Goal: Task Accomplishment & Management: Use online tool/utility

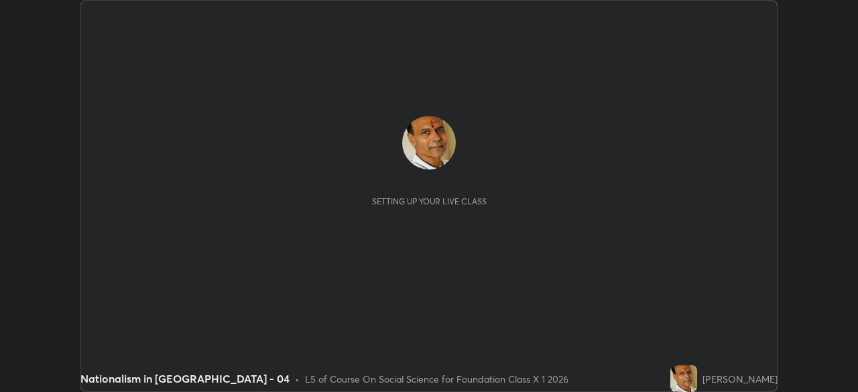
scroll to position [392, 858]
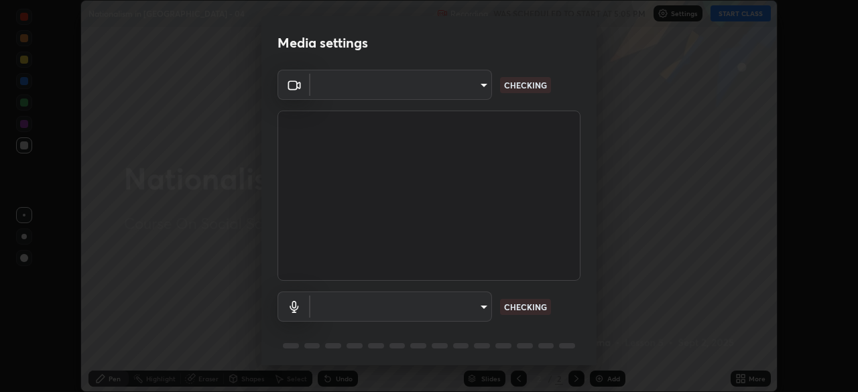
type input "ab575cb34c87f85e5516d662d1ce61e9bdcdf9427f029c366d32db6494063bf2"
type input "ed763d68ec3e2e3c9c4a715b2cda8bbe32e246cc1b8ba6137e6a4bc4c77b2f2c"
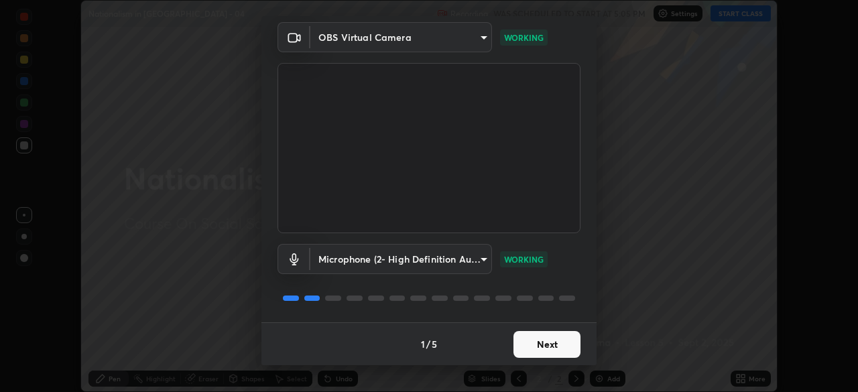
click at [524, 343] on button "Next" at bounding box center [547, 344] width 67 height 27
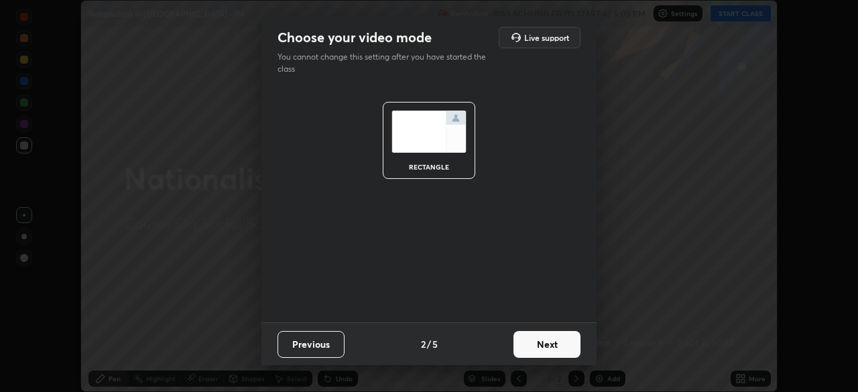
scroll to position [0, 0]
click at [528, 347] on button "Next" at bounding box center [547, 344] width 67 height 27
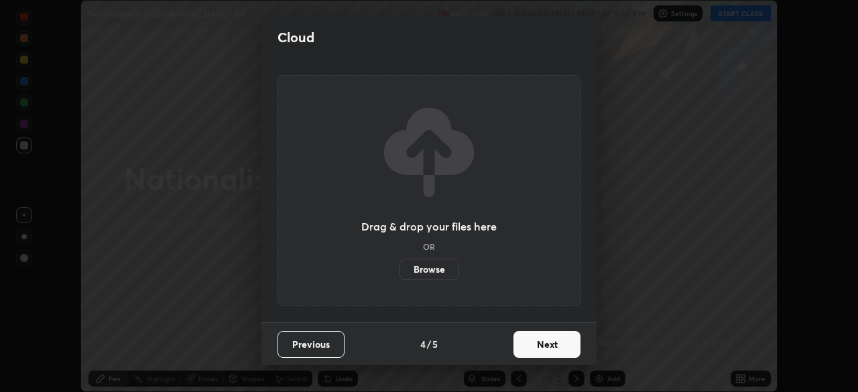
click at [571, 350] on button "Next" at bounding box center [547, 344] width 67 height 27
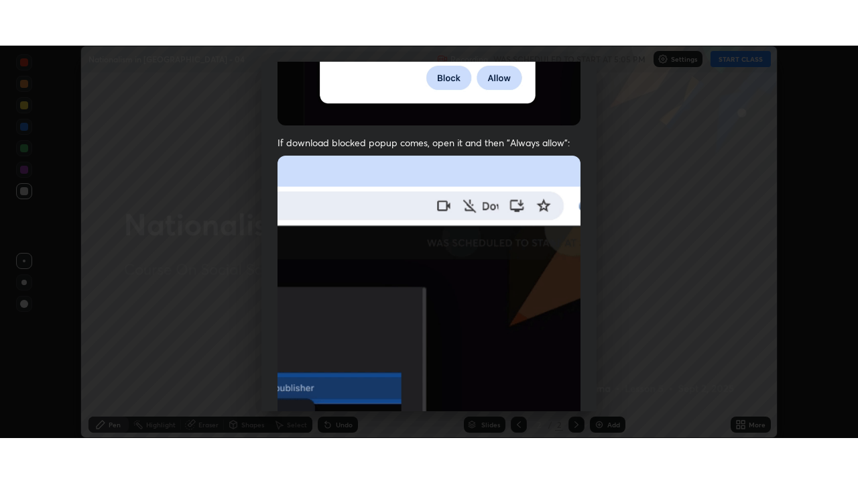
scroll to position [321, 0]
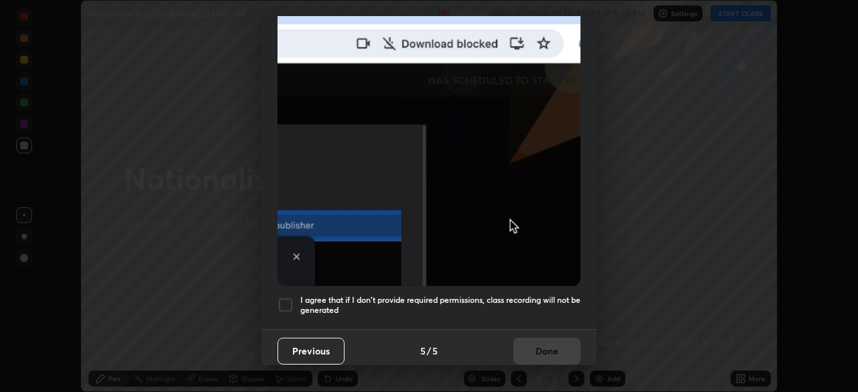
click at [532, 300] on h5 "I agree that if I don't provide required permissions, class recording will not …" at bounding box center [440, 305] width 280 height 21
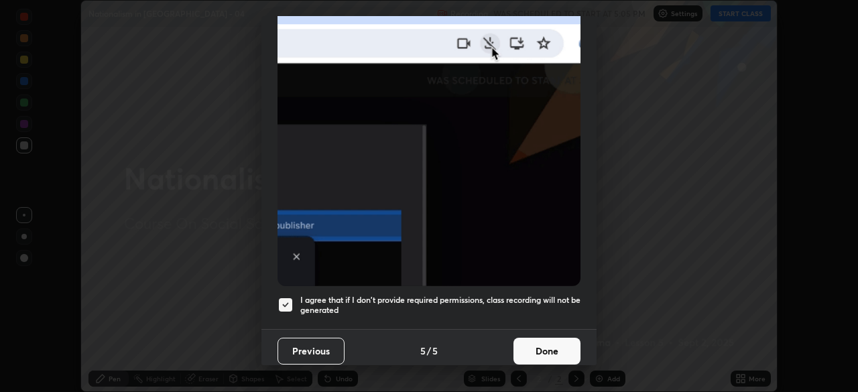
click at [532, 343] on button "Done" at bounding box center [547, 351] width 67 height 27
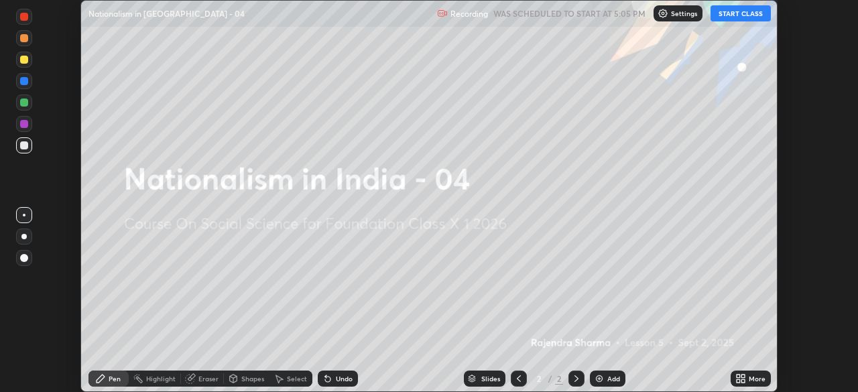
click at [738, 376] on icon at bounding box center [738, 376] width 3 height 3
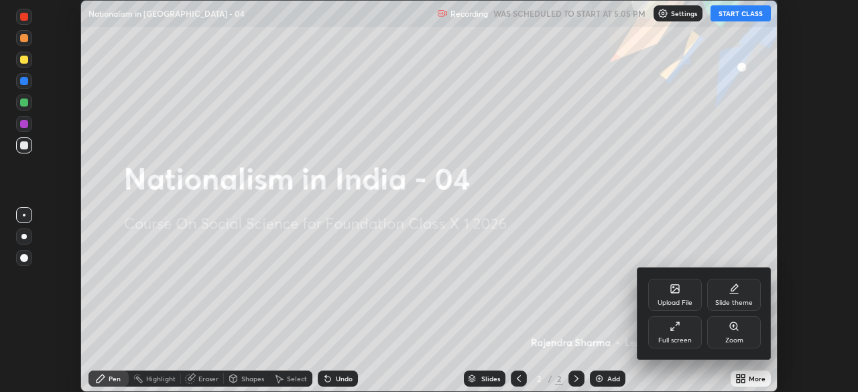
click at [662, 294] on div "Upload File" at bounding box center [675, 295] width 54 height 32
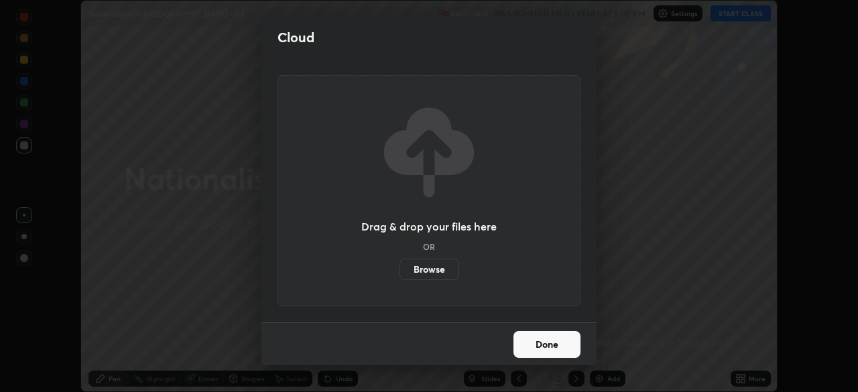
click at [428, 259] on label "Browse" at bounding box center [430, 269] width 60 height 21
click at [400, 259] on input "Browse" at bounding box center [400, 269] width 0 height 21
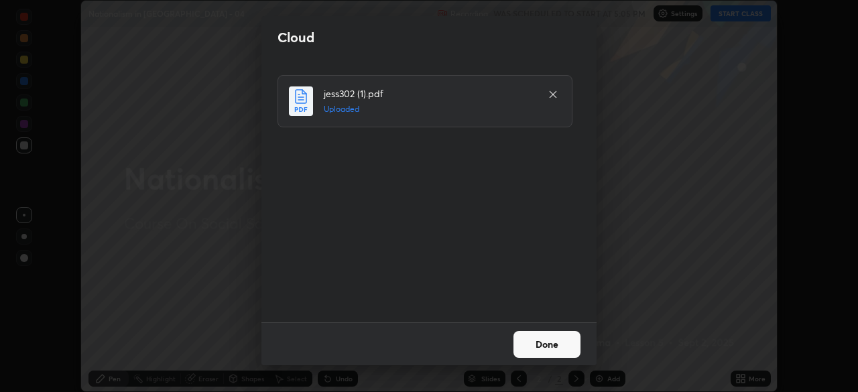
click at [528, 341] on button "Done" at bounding box center [547, 344] width 67 height 27
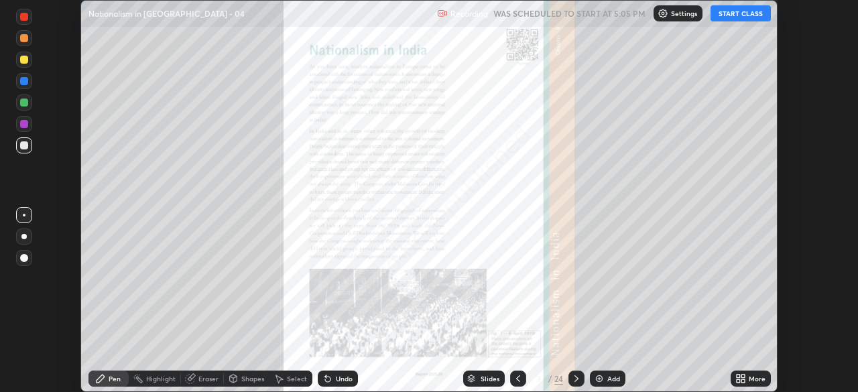
click at [739, 379] on icon at bounding box center [740, 378] width 11 height 11
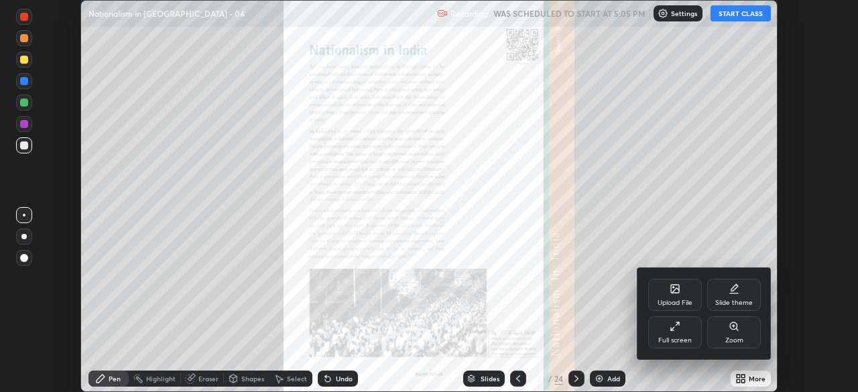
click at [677, 337] on div "Full screen" at bounding box center [675, 340] width 34 height 7
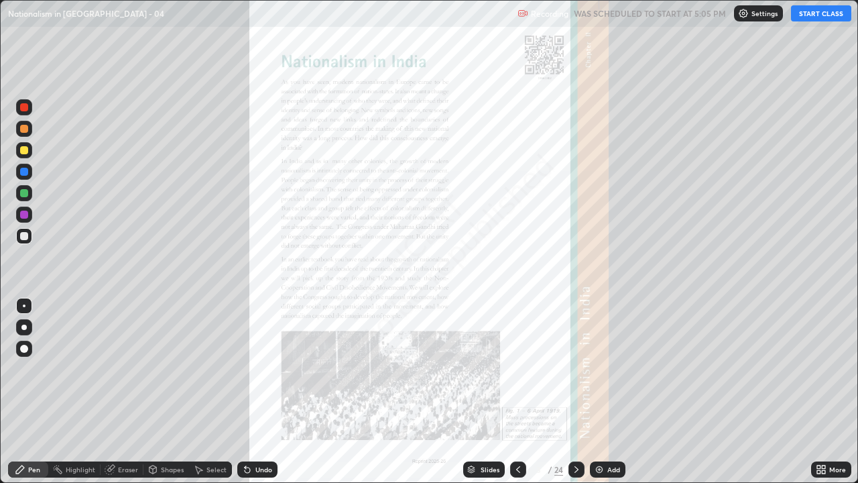
scroll to position [483, 858]
click at [812, 16] on button "START CLASS" at bounding box center [821, 13] width 60 height 16
click at [574, 392] on icon at bounding box center [576, 469] width 11 height 11
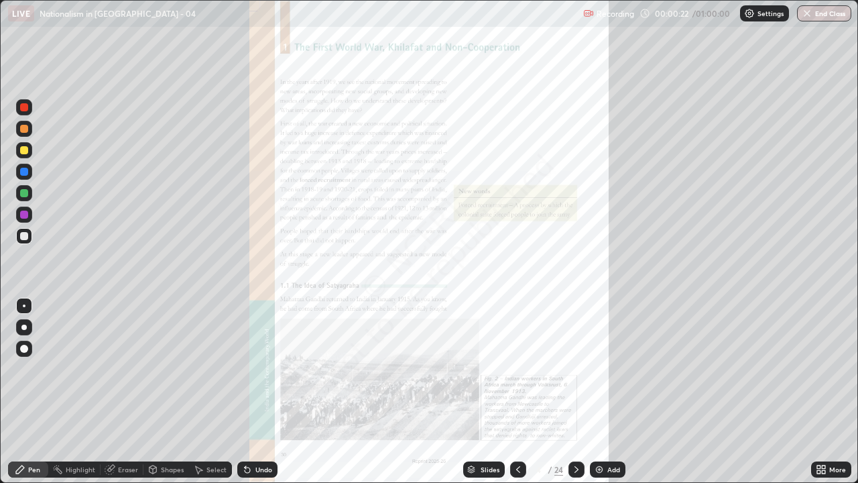
click at [575, 392] on icon at bounding box center [576, 469] width 11 height 11
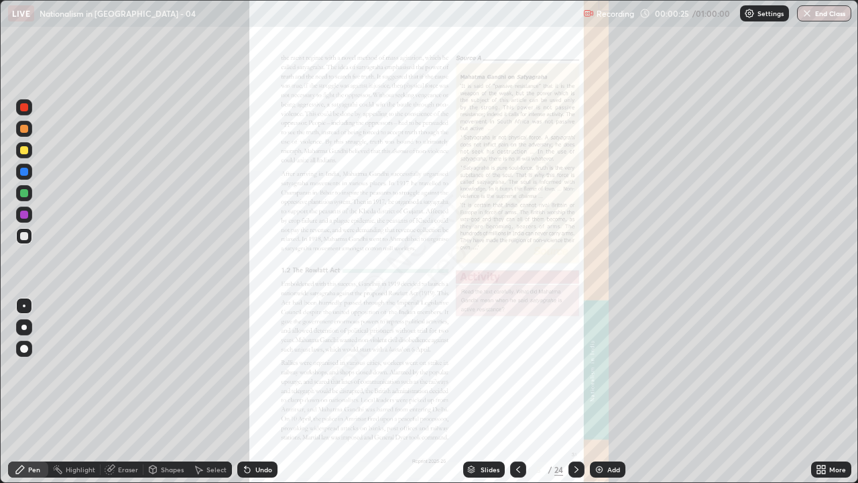
click at [575, 392] on icon at bounding box center [576, 469] width 11 height 11
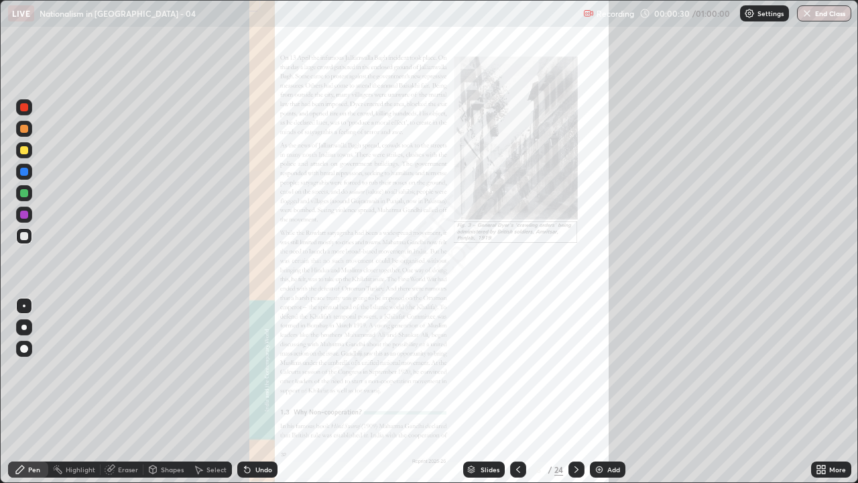
click at [575, 392] on icon at bounding box center [576, 469] width 11 height 11
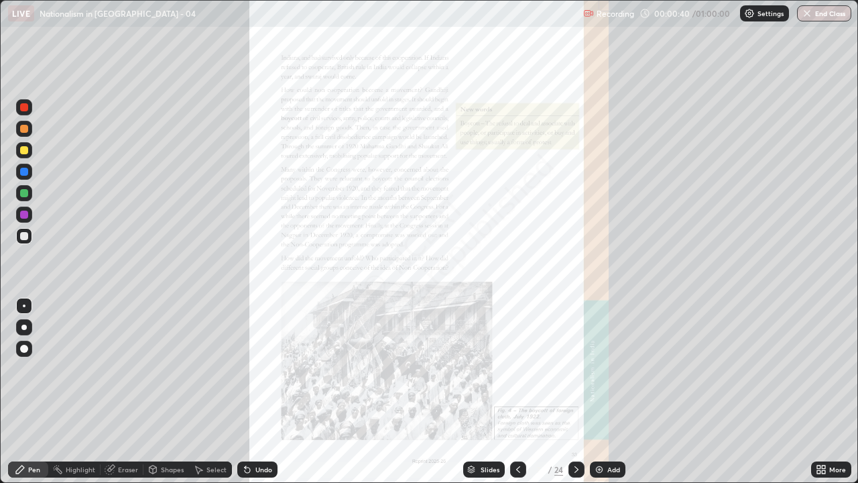
click at [574, 392] on icon at bounding box center [576, 469] width 11 height 11
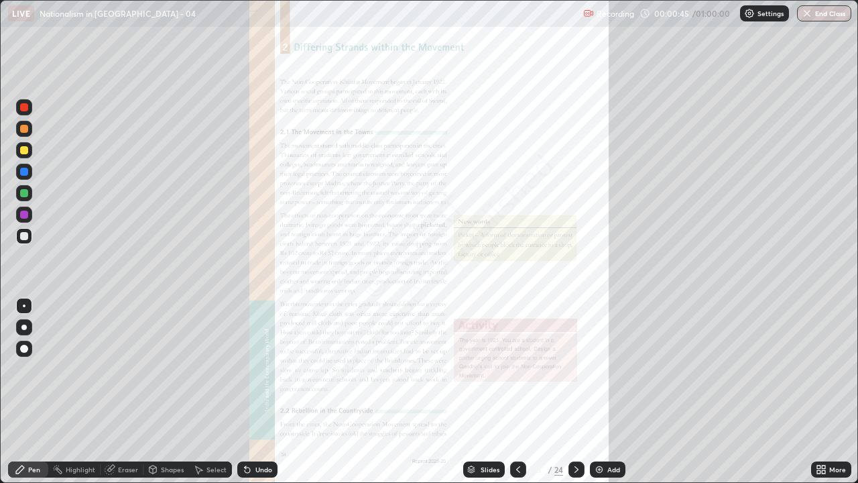
click at [575, 392] on icon at bounding box center [576, 469] width 11 height 11
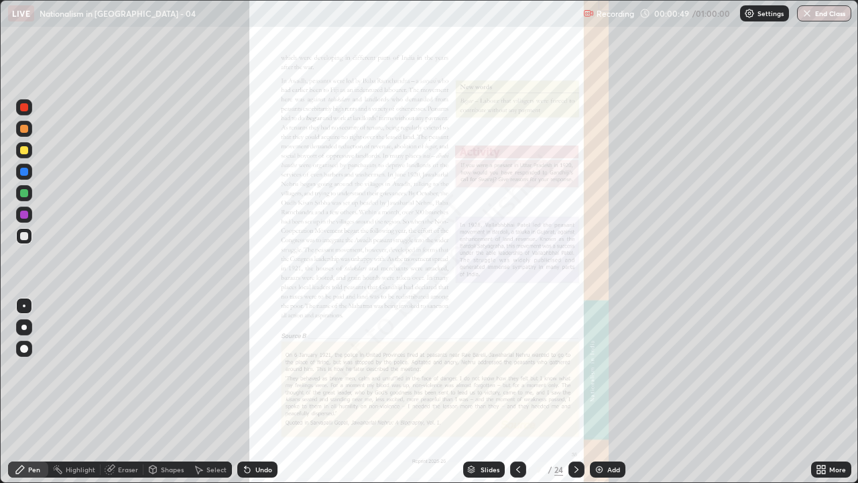
click at [575, 392] on icon at bounding box center [576, 469] width 11 height 11
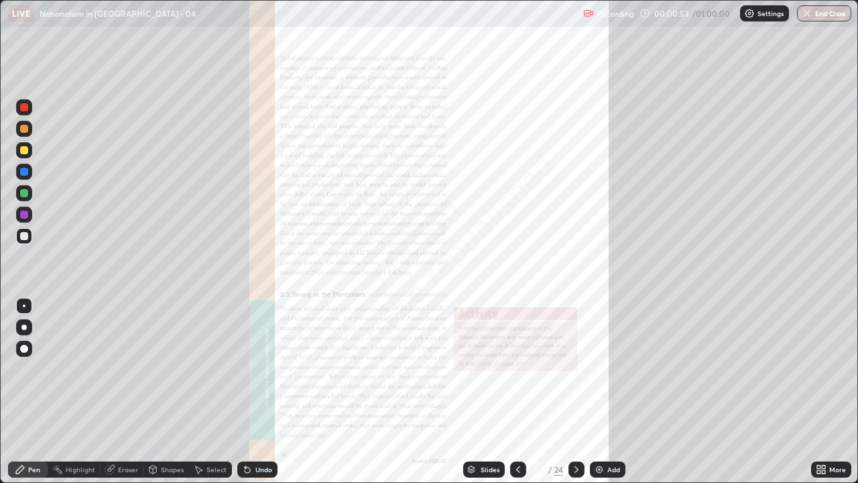
click at [575, 392] on icon at bounding box center [576, 469] width 11 height 11
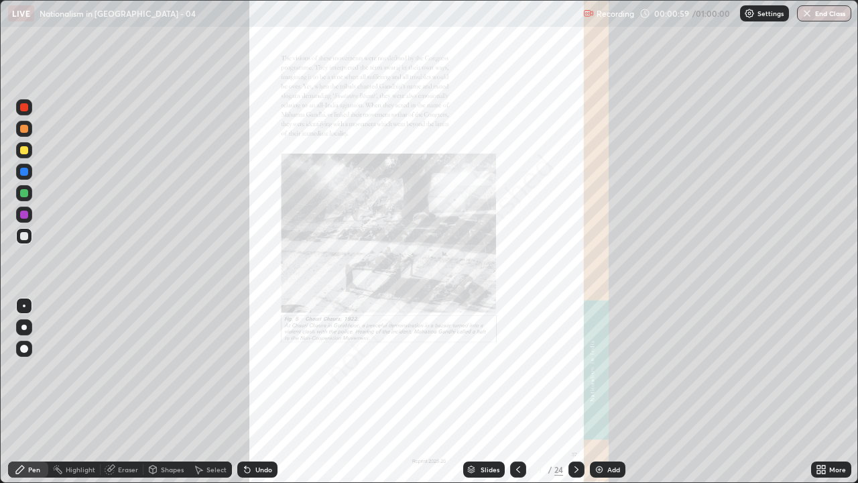
click at [576, 392] on icon at bounding box center [576, 469] width 11 height 11
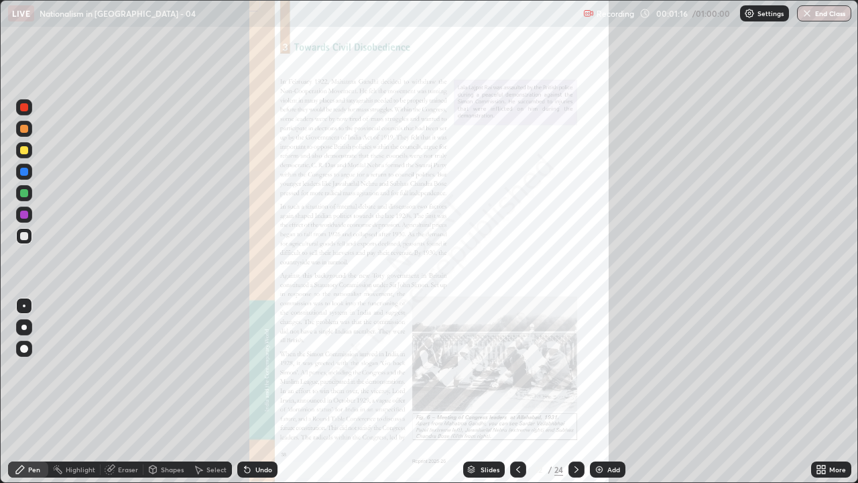
click at [819, 392] on icon at bounding box center [818, 466] width 3 height 3
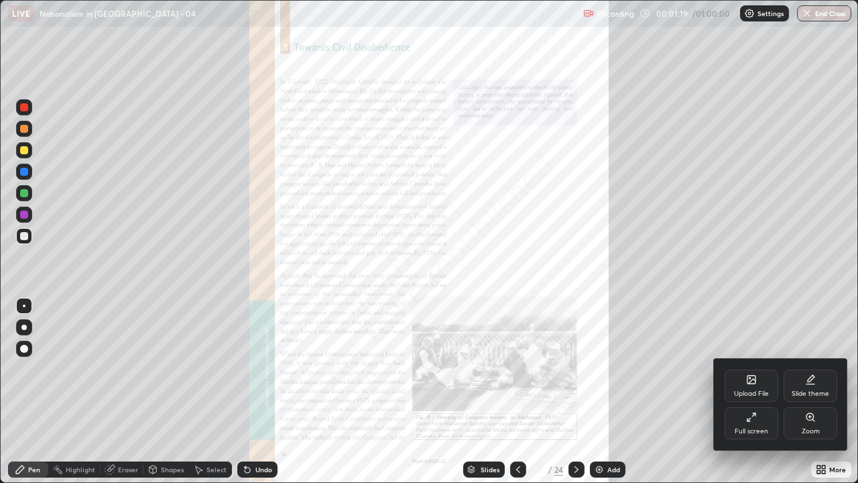
click at [807, 392] on icon at bounding box center [810, 417] width 11 height 11
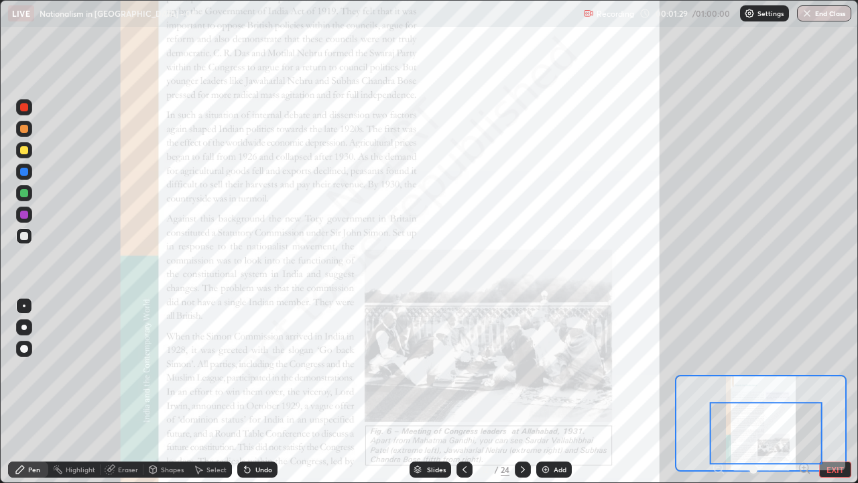
click at [782, 392] on div at bounding box center [766, 433] width 113 height 62
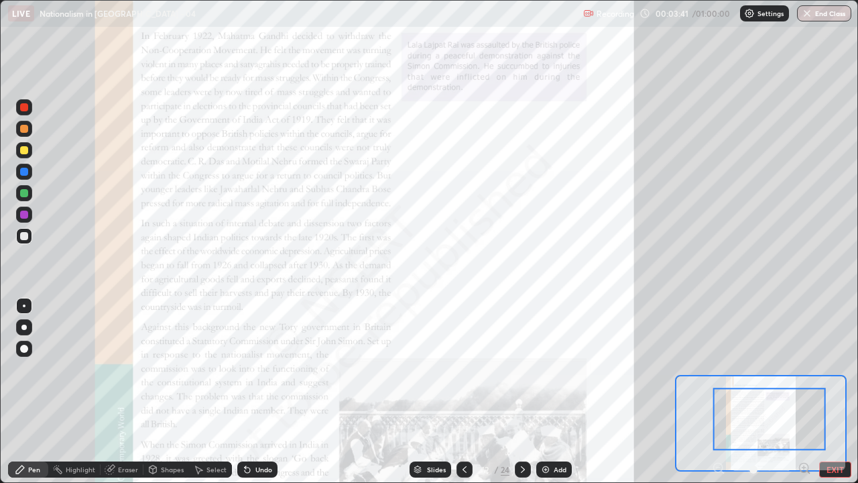
click at [32, 392] on div "Pen" at bounding box center [34, 469] width 12 height 7
click at [26, 110] on div at bounding box center [24, 107] width 8 height 8
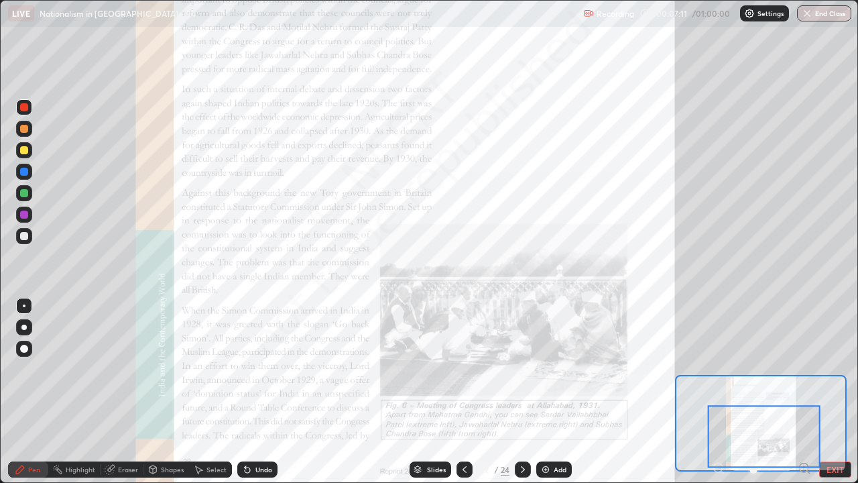
click at [521, 392] on icon at bounding box center [523, 469] width 4 height 7
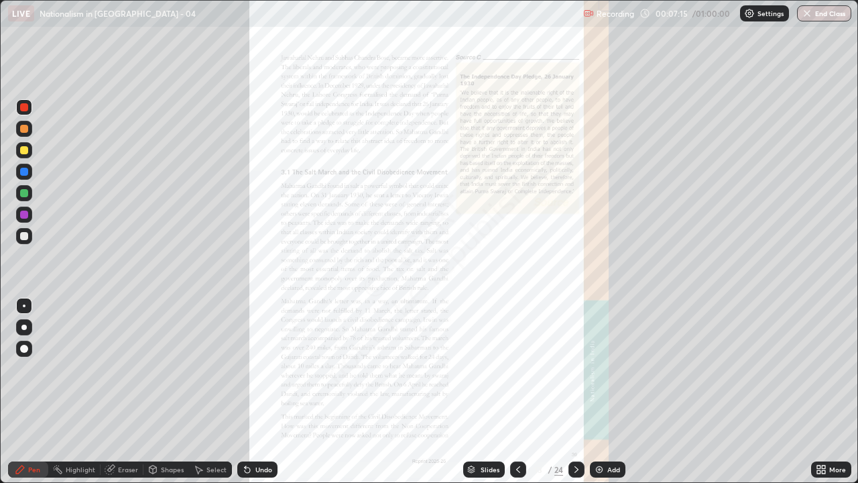
click at [574, 392] on icon at bounding box center [576, 469] width 11 height 11
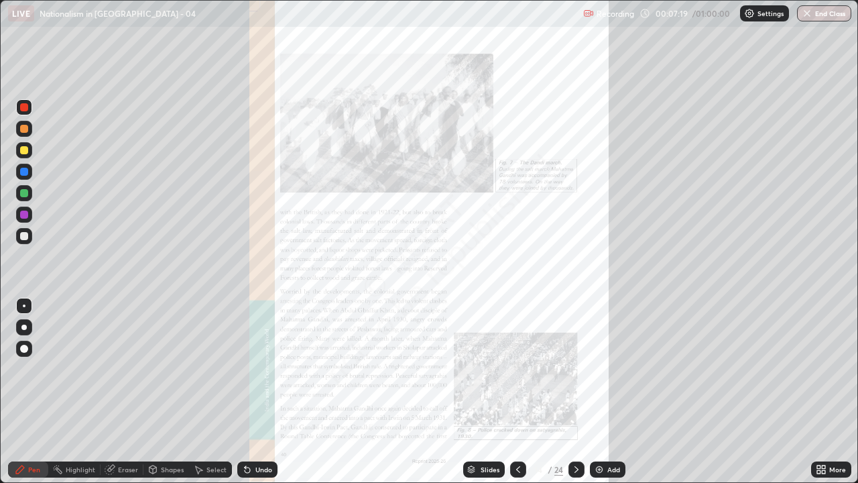
click at [516, 392] on icon at bounding box center [518, 469] width 11 height 11
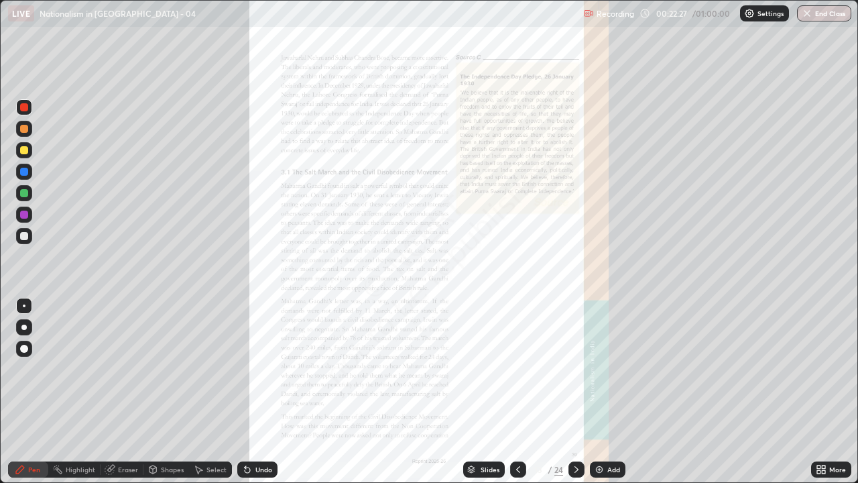
click at [575, 392] on icon at bounding box center [576, 469] width 11 height 11
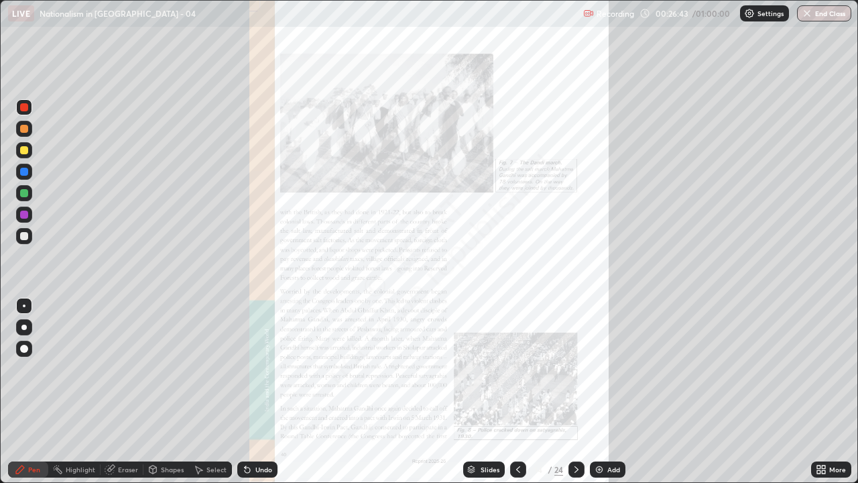
click at [575, 392] on icon at bounding box center [576, 469] width 11 height 11
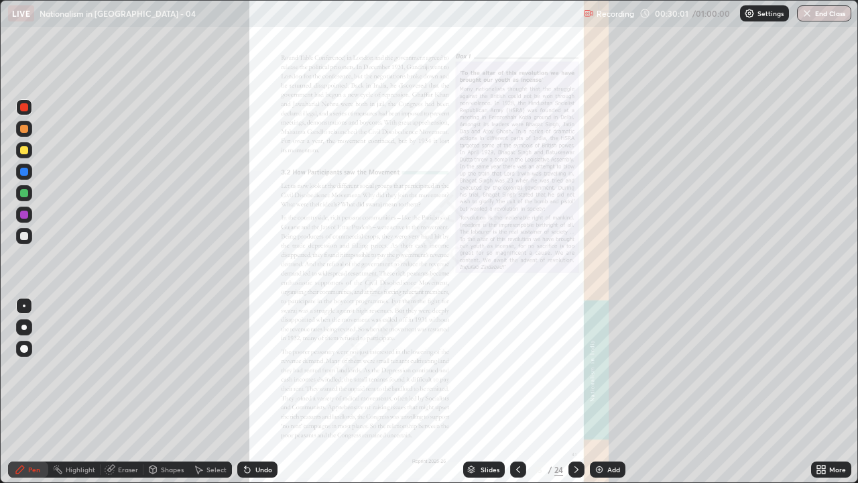
click at [574, 392] on icon at bounding box center [576, 469] width 11 height 11
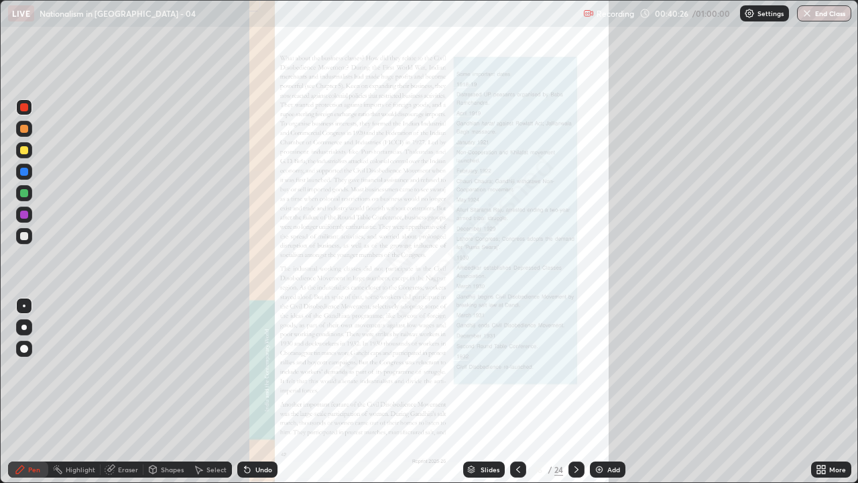
click at [575, 392] on icon at bounding box center [577, 469] width 4 height 7
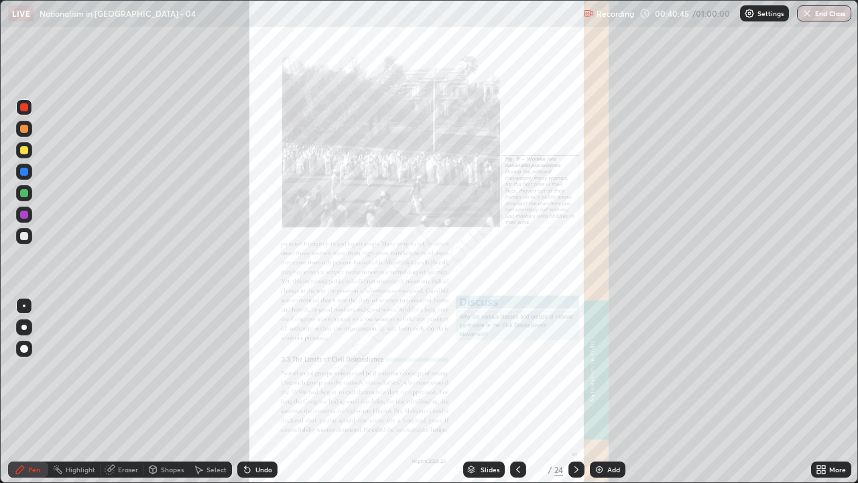
click at [575, 392] on icon at bounding box center [576, 469] width 11 height 11
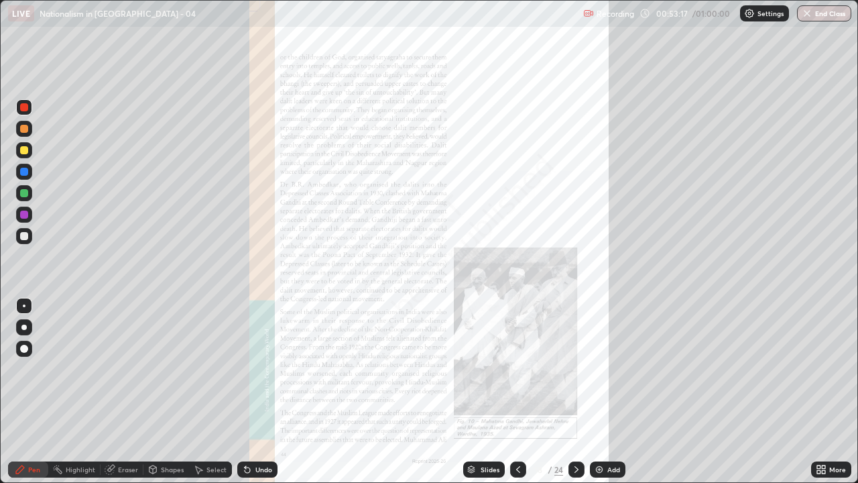
click at [834, 17] on button "End Class" at bounding box center [824, 13] width 54 height 16
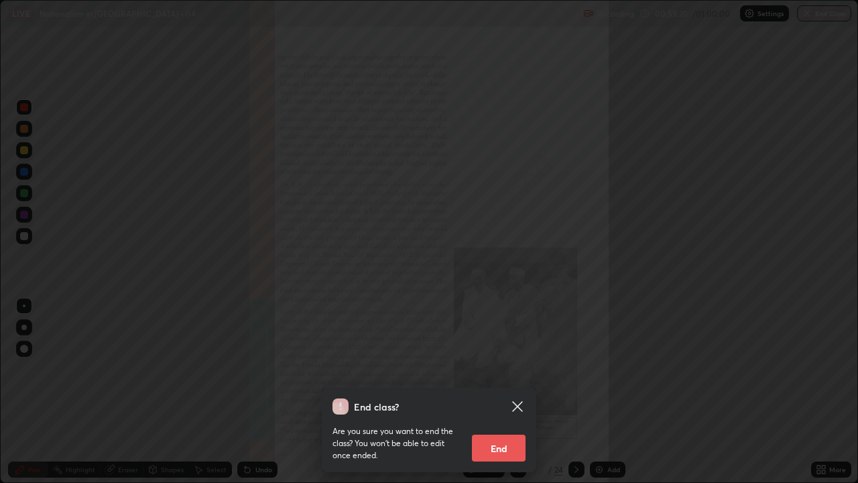
click at [499, 392] on button "End" at bounding box center [499, 447] width 54 height 27
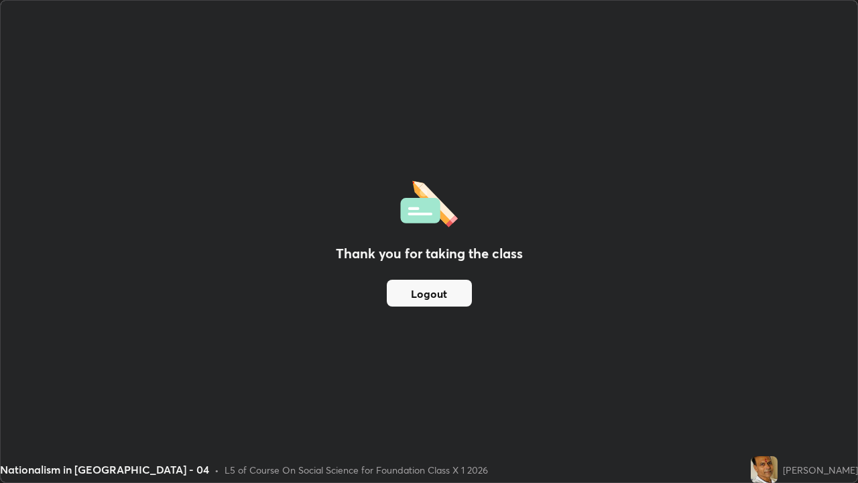
click at [432, 292] on button "Logout" at bounding box center [429, 293] width 85 height 27
click at [457, 392] on div "Thank you for taking the class Logout" at bounding box center [429, 241] width 857 height 481
